Goal: Find specific page/section: Find specific page/section

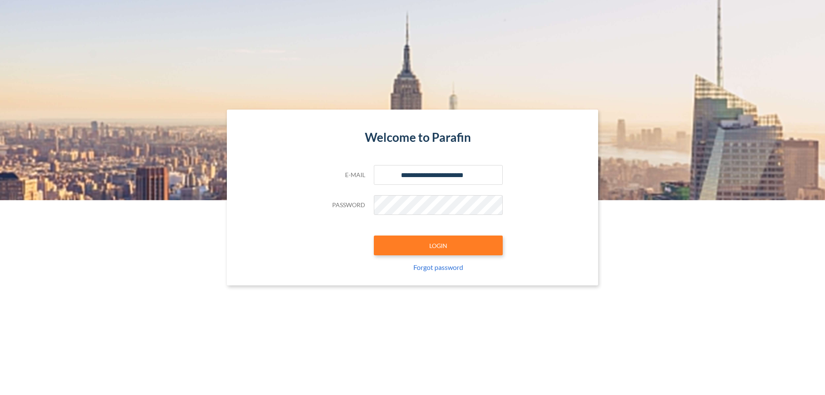
type input "**********"
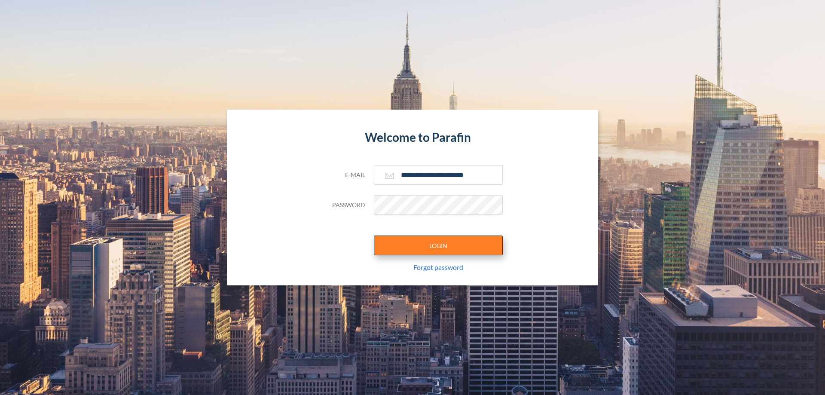
click at [438, 245] on button "LOGIN" at bounding box center [438, 245] width 129 height 20
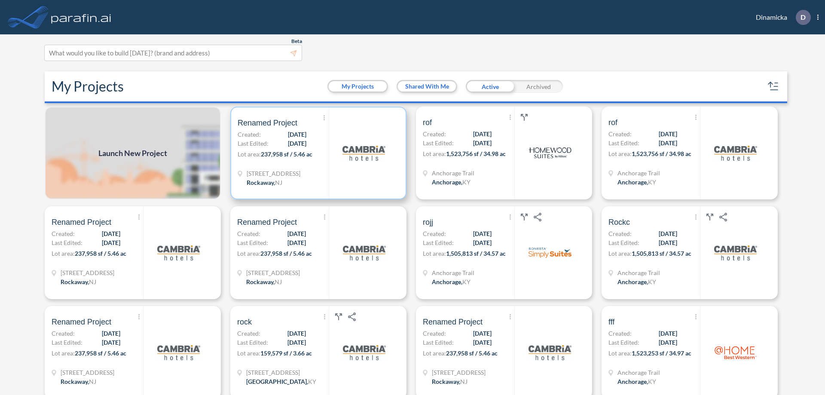
scroll to position [2, 0]
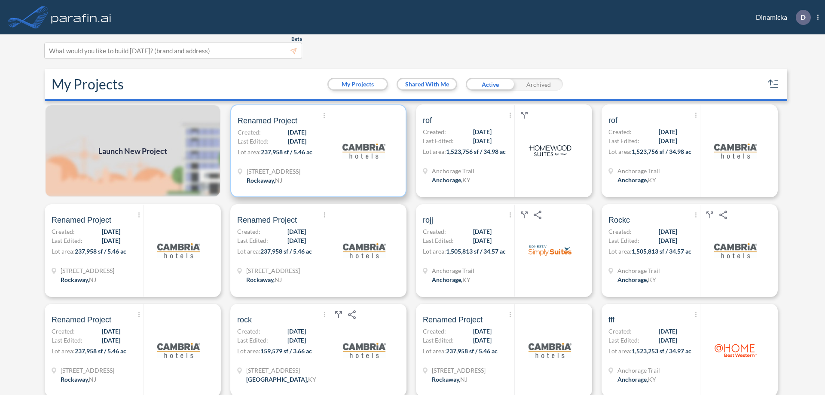
click at [317, 151] on p "Lot area: 237,958 sf / 5.46 ac" at bounding box center [283, 153] width 91 height 12
